Goal: Task Accomplishment & Management: Use online tool/utility

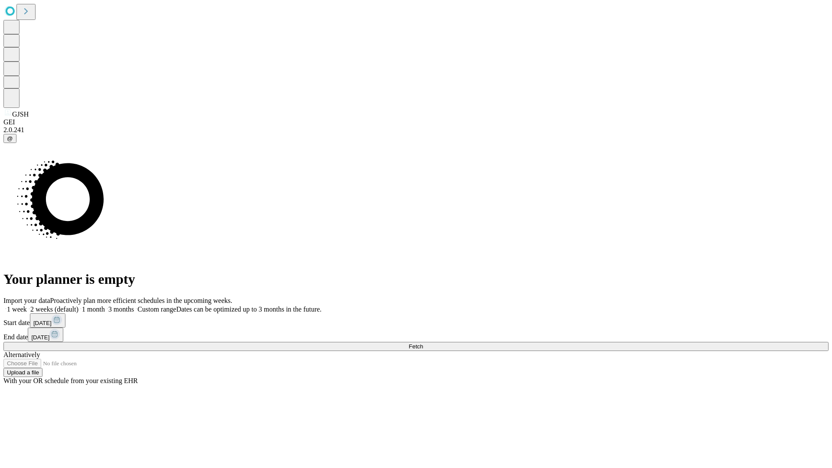
click at [423, 343] on span "Fetch" at bounding box center [415, 346] width 14 height 6
